Goal: Navigation & Orientation: Find specific page/section

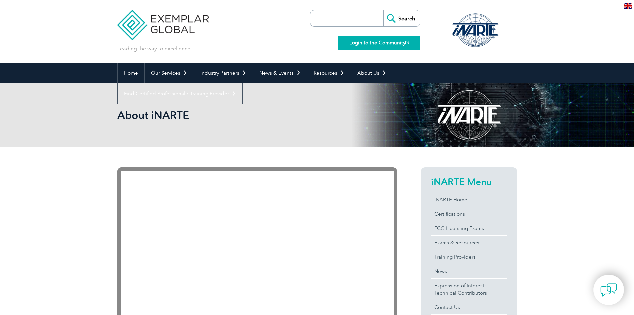
drag, startPoint x: 0, startPoint y: 0, endPoint x: 402, endPoint y: 43, distance: 404.7
click at [402, 43] on link "Login to the Community" at bounding box center [379, 43] width 82 height 14
click at [393, 43] on link "Login to the Community" at bounding box center [379, 43] width 82 height 14
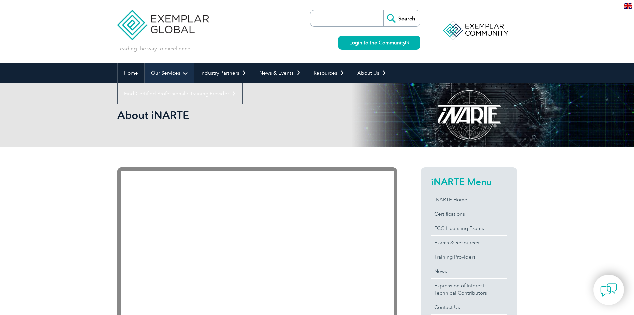
click at [167, 77] on link "Our Services" at bounding box center [169, 73] width 49 height 21
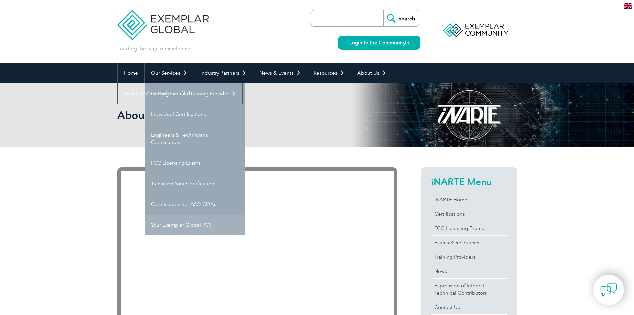
click at [180, 222] on link "Your Exemplar Global ROI" at bounding box center [195, 224] width 100 height 21
